Goal: Information Seeking & Learning: Learn about a topic

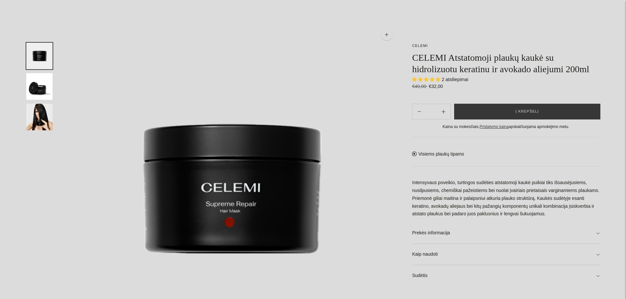
scroll to position [99, 0]
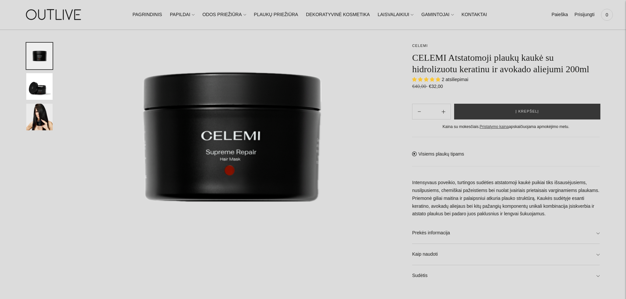
click at [42, 83] on img "Translation missing: en.general.accessibility.image_thumbail" at bounding box center [39, 86] width 26 height 27
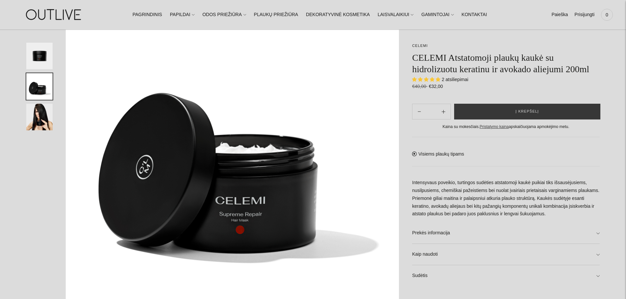
click at [45, 124] on img "Translation missing: en.general.accessibility.image_thumbail" at bounding box center [39, 117] width 26 height 27
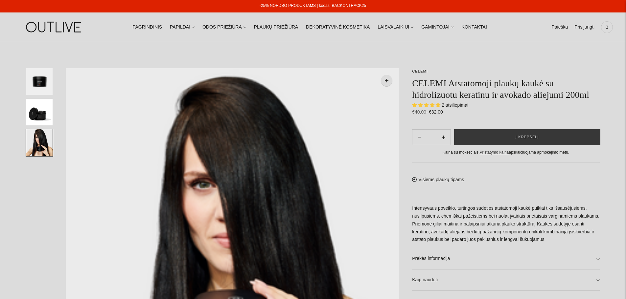
scroll to position [0, 0]
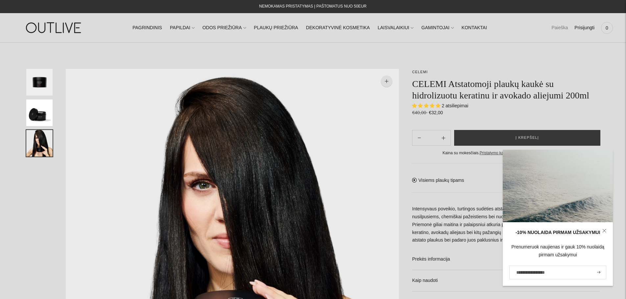
click at [558, 28] on link "Paieška" at bounding box center [559, 28] width 16 height 14
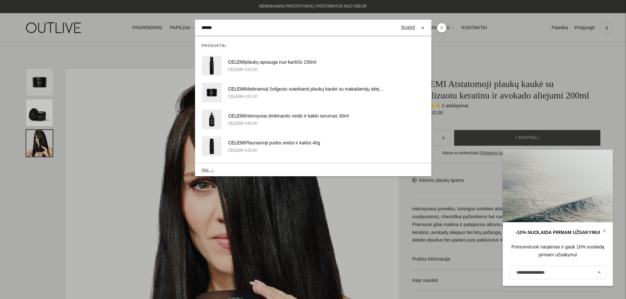
type input "******"
click at [416, 21] on button "submit" at bounding box center [421, 27] width 11 height 13
